Goal: Information Seeking & Learning: Understand process/instructions

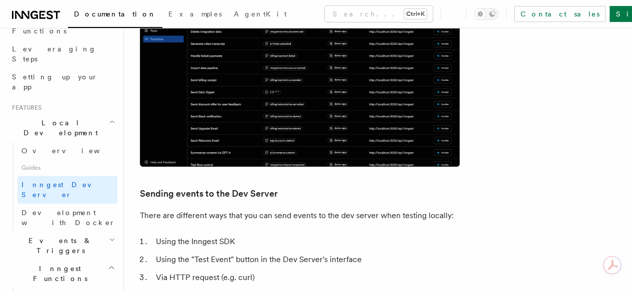
scroll to position [1649, 0]
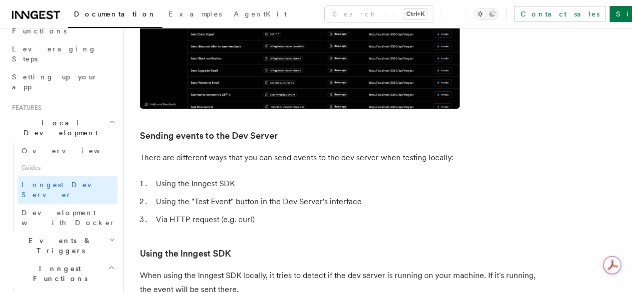
click at [425, 213] on li "Via HTTP request (e.g. curl)" at bounding box center [346, 220] width 387 height 14
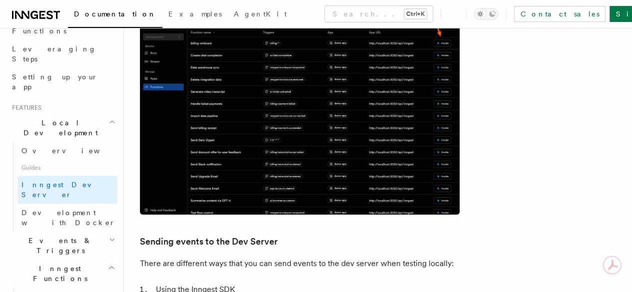
scroll to position [1538, 0]
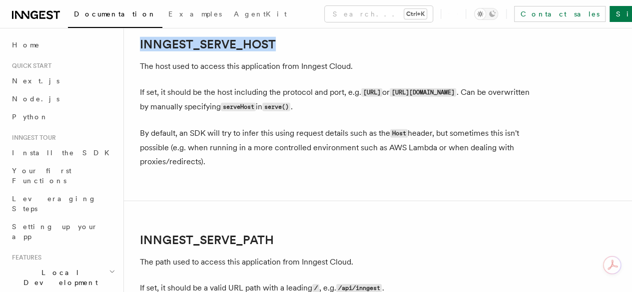
click at [325, 12] on button "Search... Ctrl+K" at bounding box center [379, 14] width 108 height 16
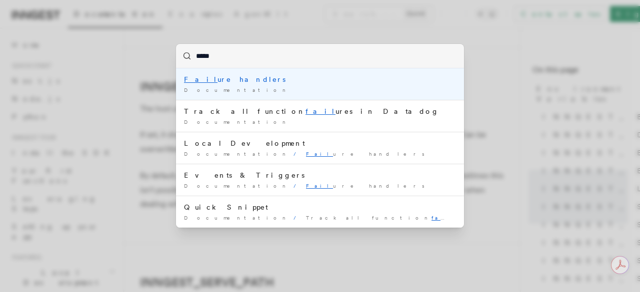
type input "******"
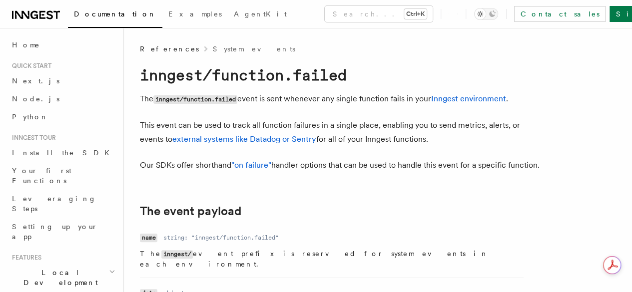
scroll to position [1389, 0]
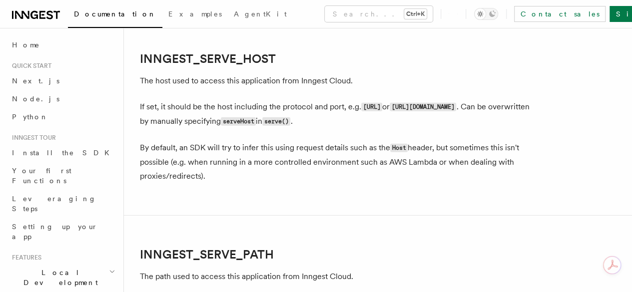
drag, startPoint x: 349, startPoint y: 48, endPoint x: 305, endPoint y: 87, distance: 58.8
click at [325, 19] on button "Search... Ctrl+K" at bounding box center [379, 14] width 108 height 16
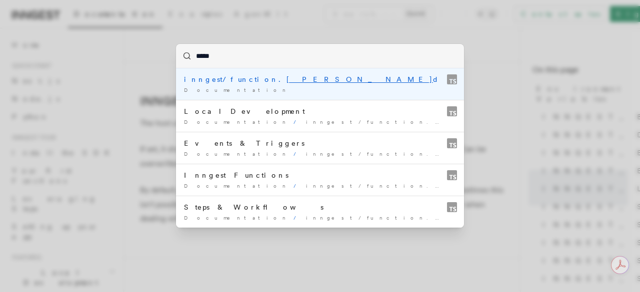
type input "******"
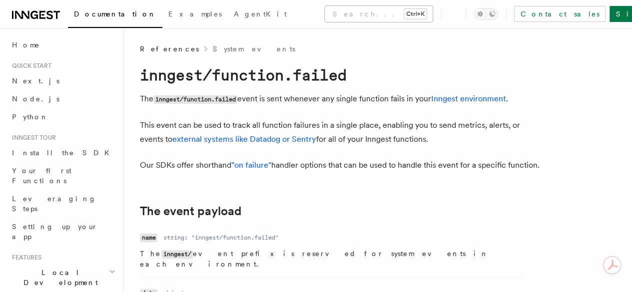
click at [325, 12] on button "Search... Ctrl+K" at bounding box center [379, 14] width 108 height 16
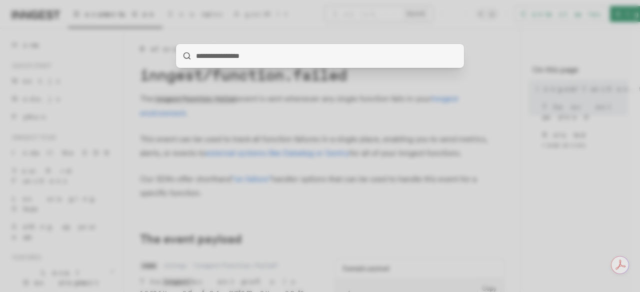
type input "******"
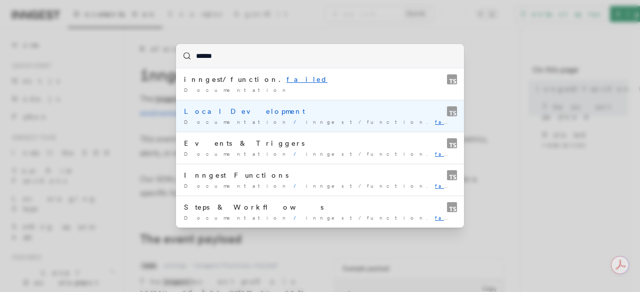
click at [320, 125] on div "Documentation / inngest/function. failed /" at bounding box center [320, 121] width 272 height 7
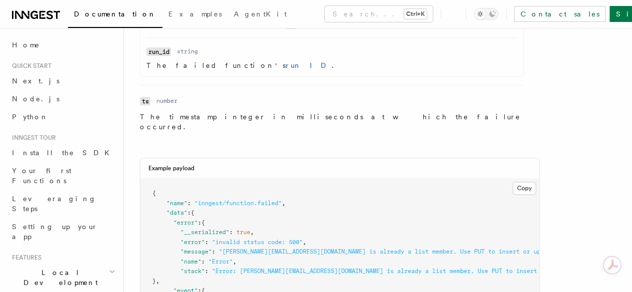
scroll to position [600, 0]
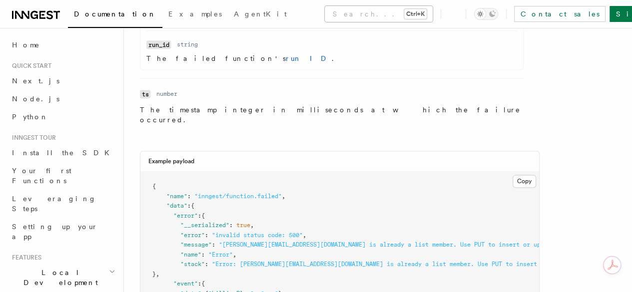
click at [325, 18] on button "Search... Ctrl+K" at bounding box center [379, 14] width 108 height 16
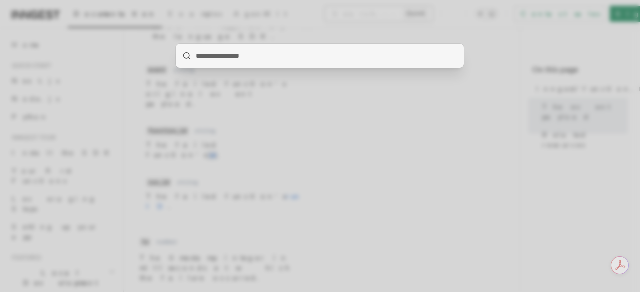
type input "******"
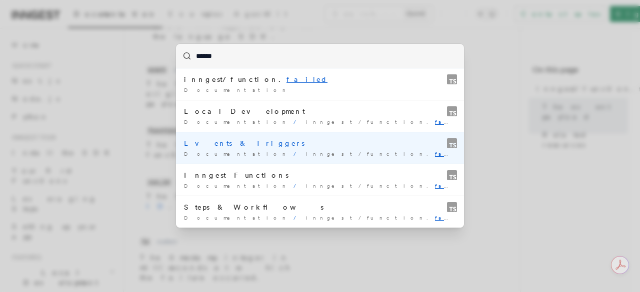
click at [285, 139] on div "Events & Triggers" at bounding box center [320, 143] width 272 height 10
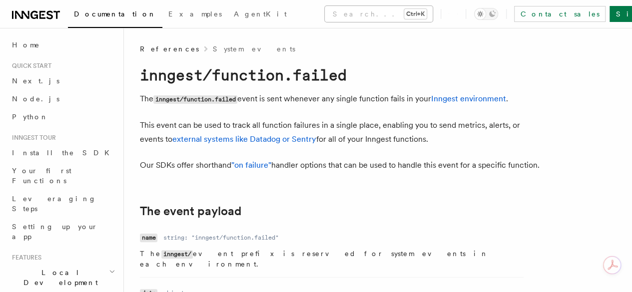
click at [325, 10] on button "Search... Ctrl+K" at bounding box center [379, 14] width 108 height 16
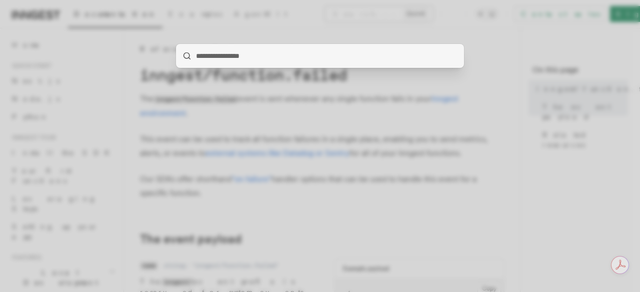
type input "******"
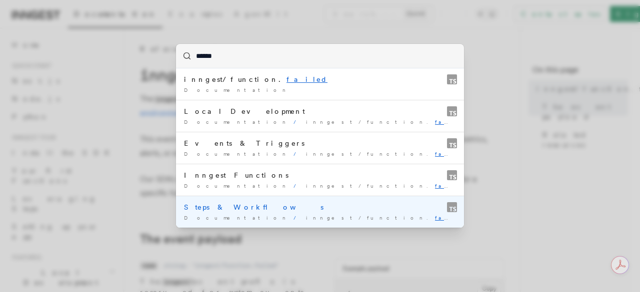
click at [306, 215] on span "inngest/function. failed" at bounding box center [392, 218] width 172 height 6
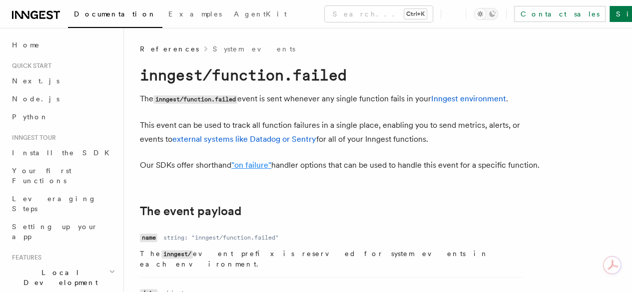
click at [257, 170] on link ""on failure"" at bounding box center [251, 164] width 40 height 9
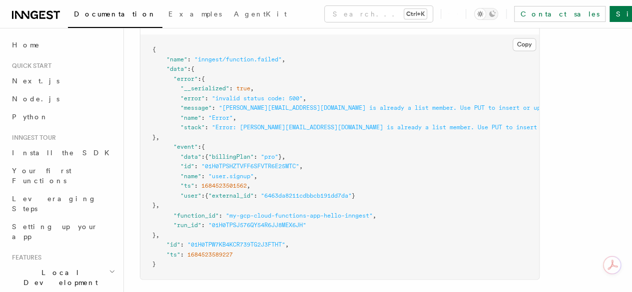
scroll to position [740, 0]
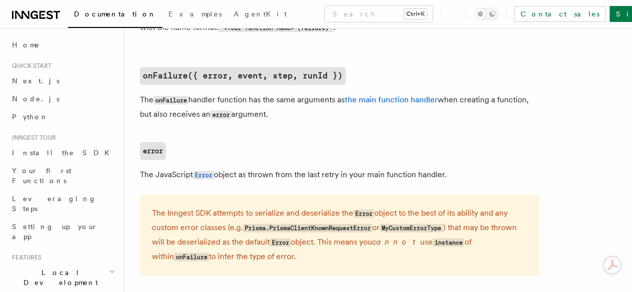
scroll to position [550, 0]
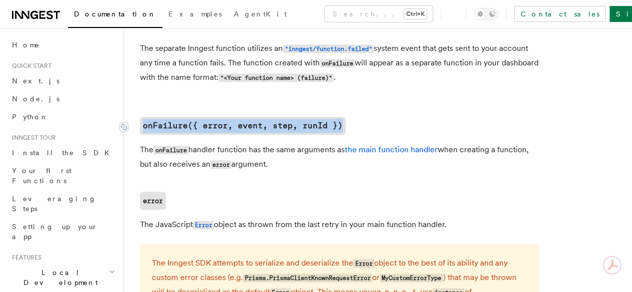
drag, startPoint x: 346, startPoint y: 127, endPoint x: 142, endPoint y: 128, distance: 203.9
click at [142, 128] on h2 "onFailure({ error, event, step, runId })" at bounding box center [340, 126] width 400 height 18
copy code "onFailure({ error, event, step, runId })"
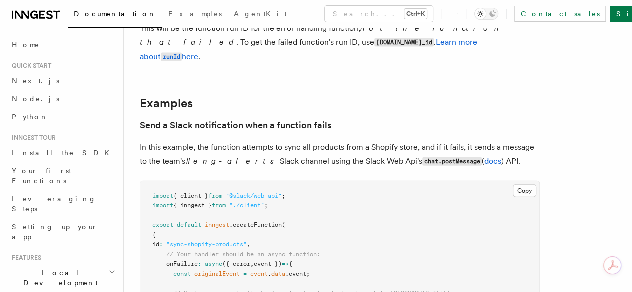
scroll to position [1199, 0]
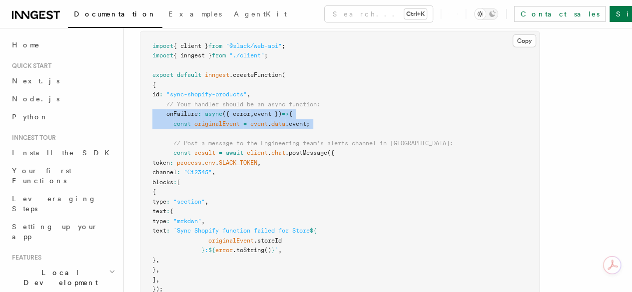
drag, startPoint x: 165, startPoint y: 135, endPoint x: 137, endPoint y: 120, distance: 31.7
click at [137, 120] on div "References TypeScript SDK Handling Failures Define any failure handlers for you…" at bounding box center [378, 48] width 508 height 2495
copy code "onFailure : async ({ error , event }) => { const originalEvent = event . data .…"
